Goal: Task Accomplishment & Management: Manage account settings

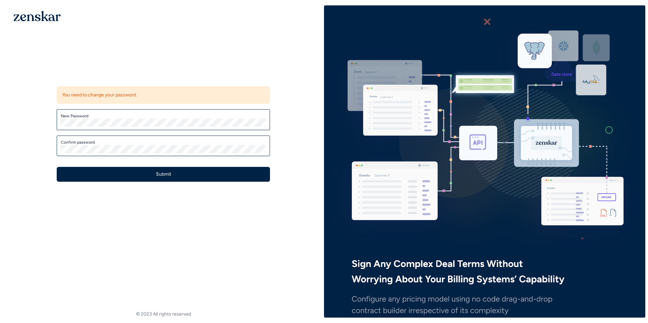
click at [130, 81] on div "Update password You need to change your password. New Password Confirm password…" at bounding box center [163, 129] width 235 height 125
click at [99, 118] on label "New Password" at bounding box center [163, 115] width 205 height 5
click at [124, 81] on div "Update password You need to change your password. New Password Confirm password…" at bounding box center [163, 129] width 235 height 125
click at [162, 76] on div "Update password You need to change your password. New Password Confirm password…" at bounding box center [163, 129] width 235 height 125
click at [16, 109] on div "Update password You need to change your password. New Password Confirm password…" at bounding box center [163, 124] width 321 height 239
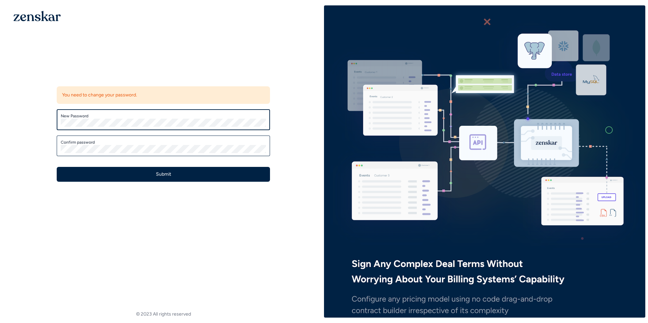
click at [64, 116] on div "New Password" at bounding box center [163, 119] width 213 height 21
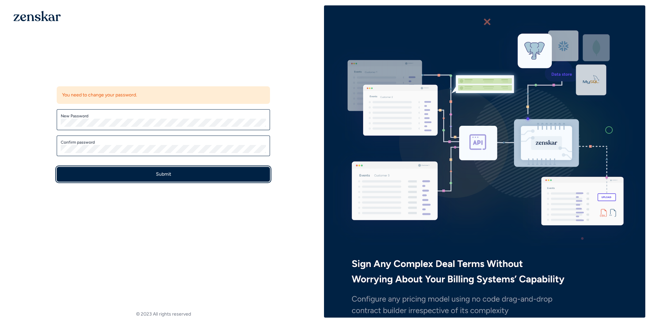
click at [184, 177] on button "Submit" at bounding box center [163, 174] width 213 height 15
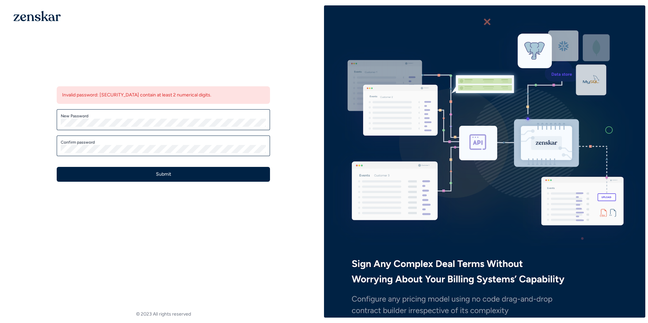
click at [0, 103] on html "Update password Invalid password: [SECURITY_DATA] contain at least 2 numerical …" at bounding box center [324, 161] width 648 height 323
click at [71, 217] on div "Update password Invalid password: [SECURITY_DATA] contain at least 2 numerical …" at bounding box center [163, 124] width 321 height 239
click at [20, 119] on div "Update password Invalid password: [SECURITY_DATA] contain at least 2 numerical …" at bounding box center [163, 124] width 321 height 239
click at [130, 175] on button "Submit" at bounding box center [163, 174] width 213 height 15
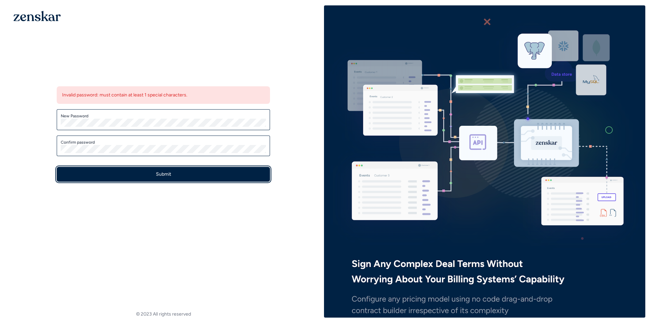
click at [149, 173] on button "Submit" at bounding box center [163, 174] width 213 height 15
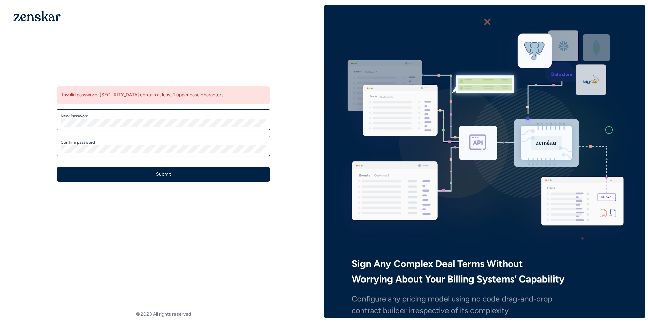
click at [107, 117] on label "New Password" at bounding box center [163, 115] width 205 height 5
click at [3, 105] on div "Update password Invalid password: must contain at least 1 upper case characters…" at bounding box center [163, 124] width 321 height 239
click at [136, 173] on button "Submit" at bounding box center [163, 174] width 213 height 15
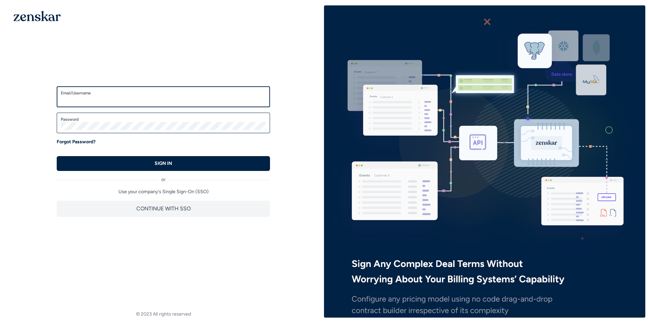
click at [125, 101] on input "Email/Username" at bounding box center [163, 100] width 205 height 8
type input "**********"
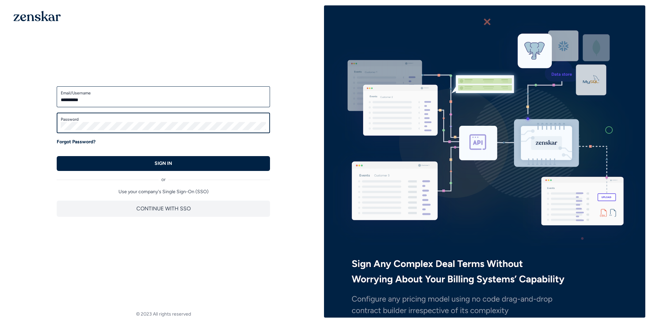
click at [57, 156] on button "SIGN IN" at bounding box center [163, 163] width 213 height 15
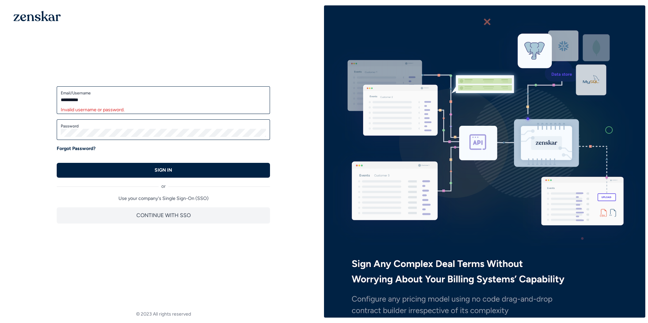
click at [89, 106] on div "**********" at bounding box center [163, 100] width 213 height 28
drag, startPoint x: 95, startPoint y: 102, endPoint x: 22, endPoint y: 89, distance: 74.4
click at [21, 89] on div "**********" at bounding box center [163, 145] width 321 height 280
type input "**********"
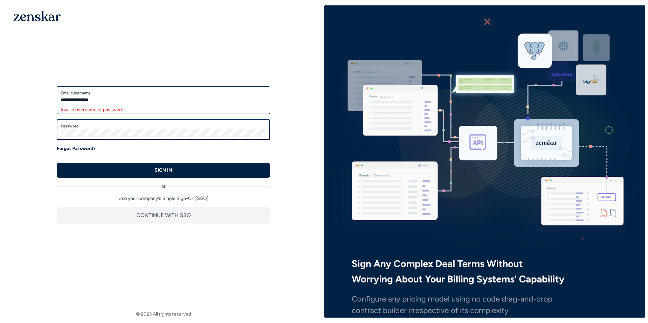
click at [57, 163] on button "SIGN IN" at bounding box center [163, 170] width 213 height 15
